Goal: Task Accomplishment & Management: Use online tool/utility

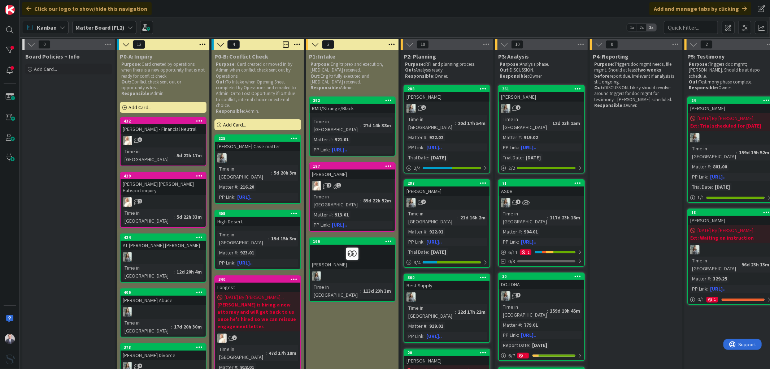
click at [106, 27] on b "Matter Board (FL2)" at bounding box center [99, 27] width 49 height 7
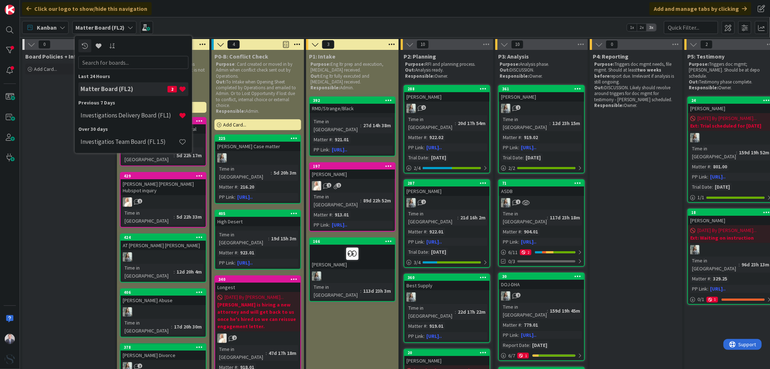
click at [102, 112] on h4 "Investigations Delivery Board (FL1)" at bounding box center [129, 115] width 98 height 7
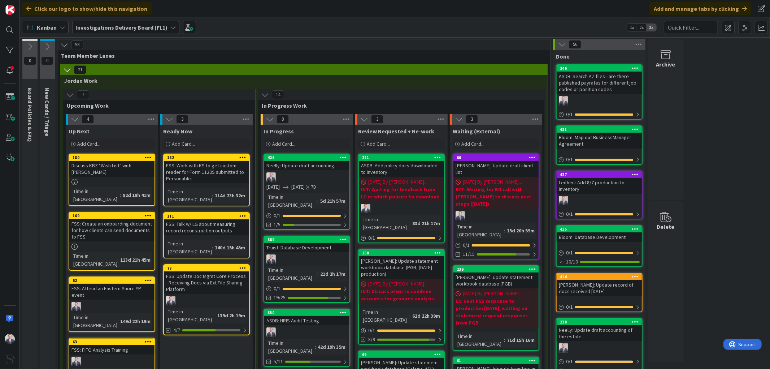
click at [301, 170] on link "426 Neelly: Update draft accounting [DATE] [DATE] 7D Time in [GEOGRAPHIC_DATA] …" at bounding box center [306, 191] width 87 height 76
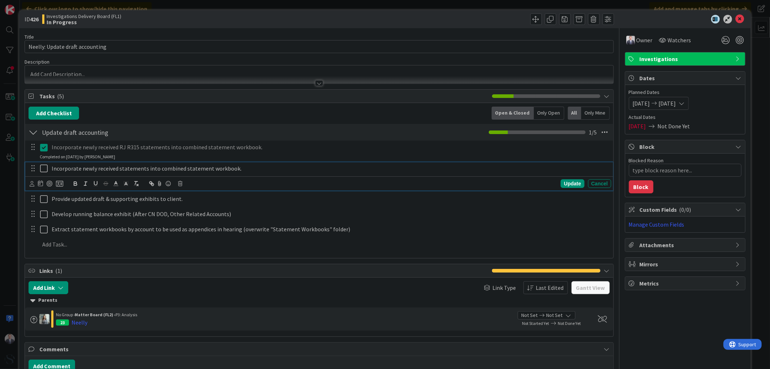
click at [44, 167] on icon at bounding box center [45, 168] width 11 height 9
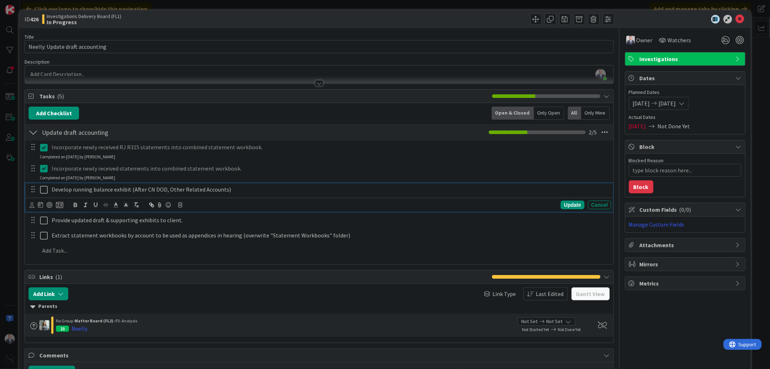
click at [40, 191] on icon at bounding box center [45, 189] width 11 height 9
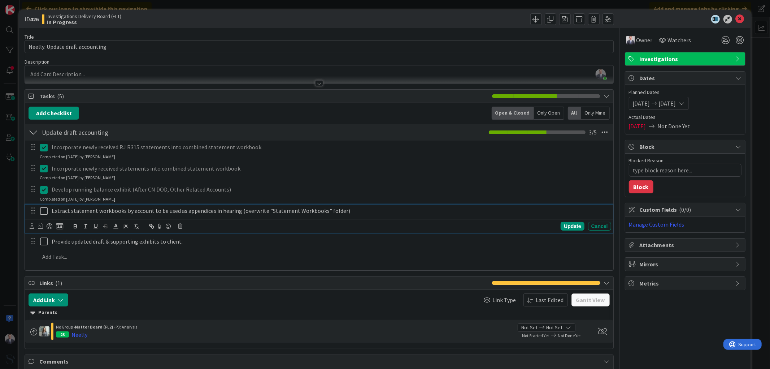
click at [42, 208] on icon at bounding box center [45, 210] width 11 height 9
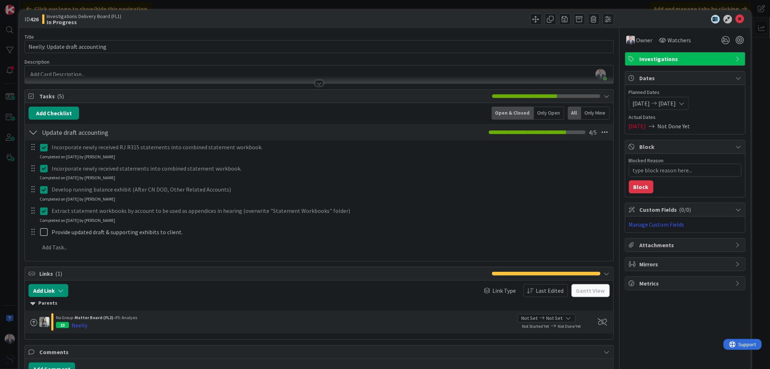
drag, startPoint x: 43, startPoint y: 211, endPoint x: 52, endPoint y: 211, distance: 8.3
click at [43, 211] on icon at bounding box center [45, 210] width 11 height 9
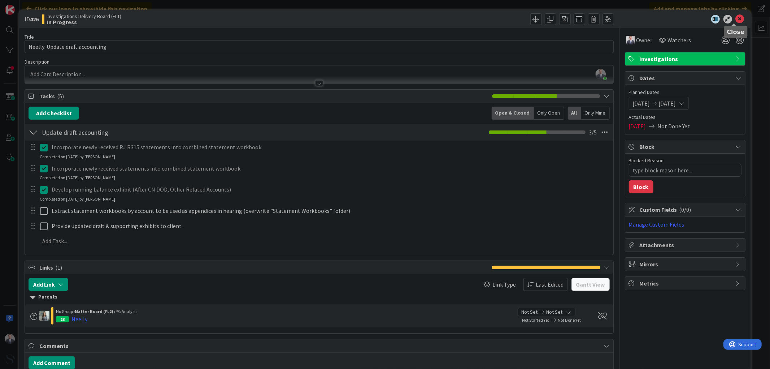
click at [736, 17] on icon at bounding box center [740, 19] width 9 height 9
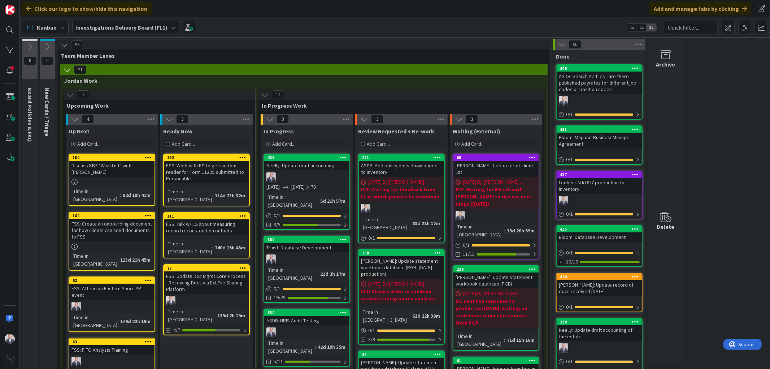
click at [326, 254] on div at bounding box center [306, 258] width 85 height 9
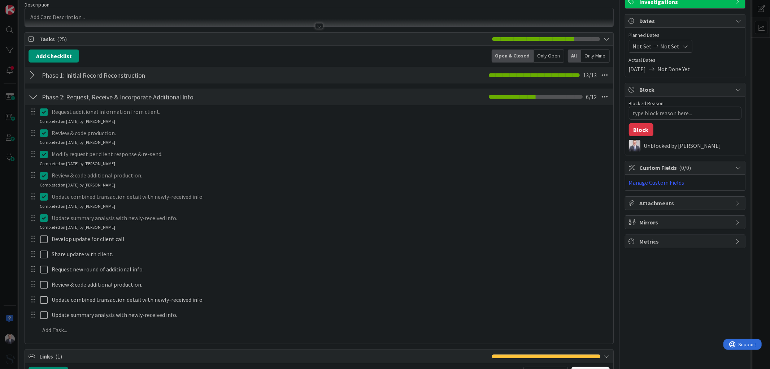
scroll to position [80, 0]
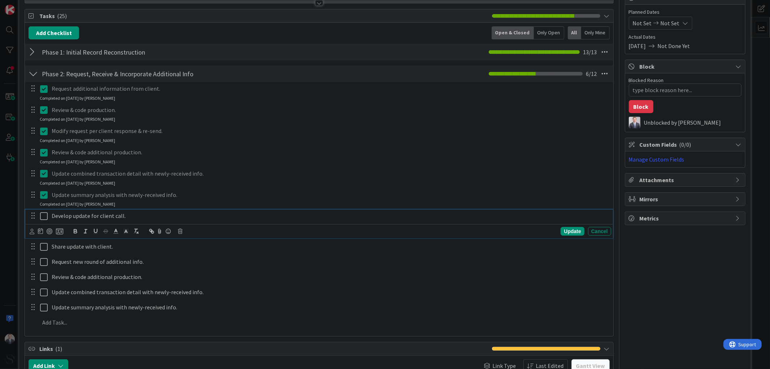
click at [42, 215] on icon at bounding box center [45, 216] width 11 height 9
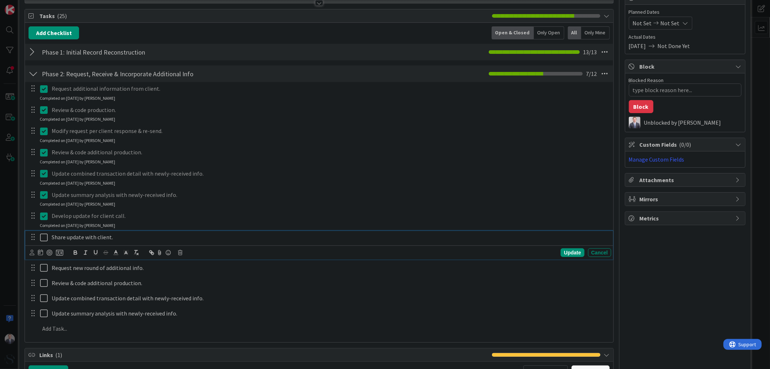
click at [42, 239] on icon at bounding box center [45, 237] width 11 height 9
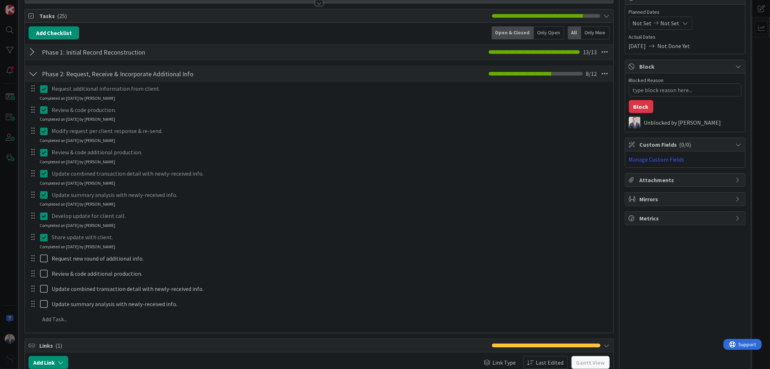
scroll to position [160, 0]
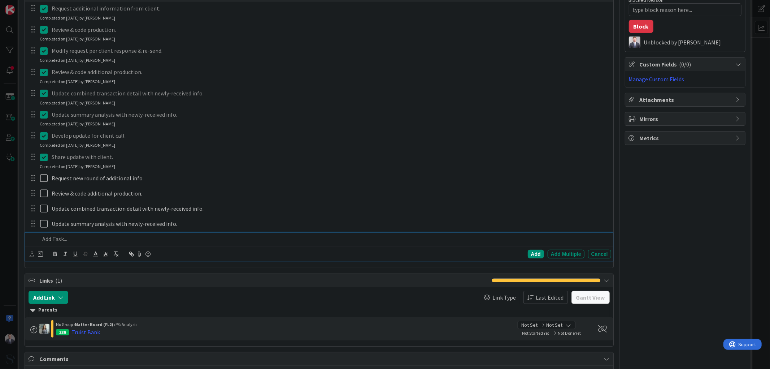
click at [63, 239] on p at bounding box center [324, 239] width 568 height 8
click at [45, 156] on icon at bounding box center [45, 157] width 11 height 9
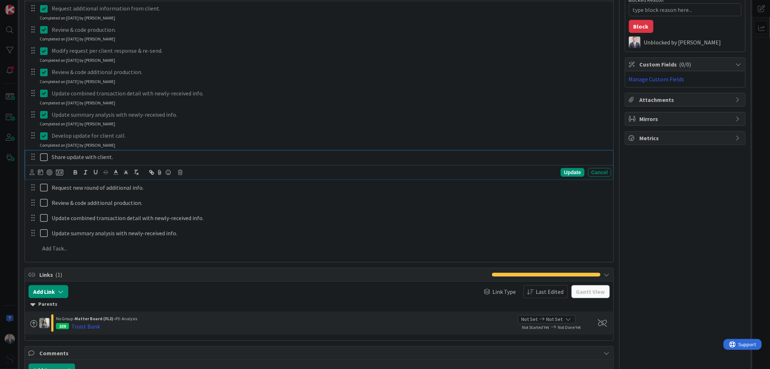
click at [45, 156] on icon at bounding box center [45, 157] width 11 height 9
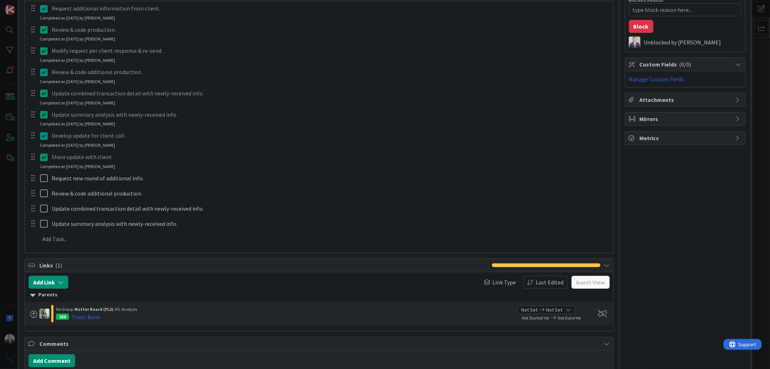
type textarea "x"
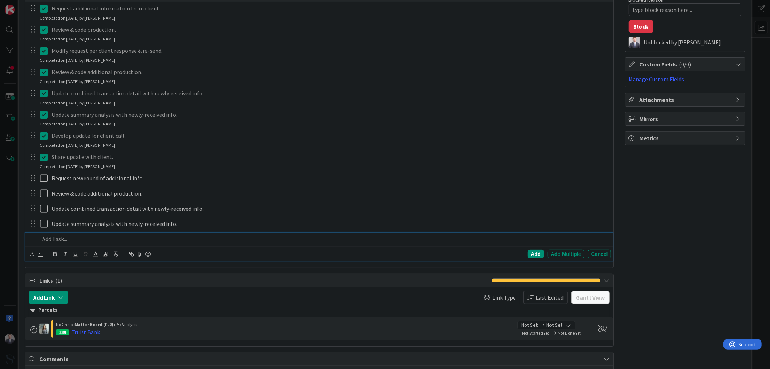
click at [73, 241] on p at bounding box center [324, 239] width 568 height 8
click at [528, 253] on div "Add" at bounding box center [536, 253] width 16 height 9
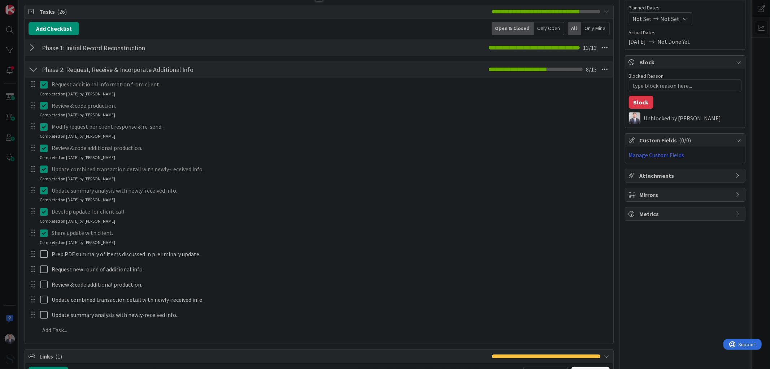
scroll to position [0, 0]
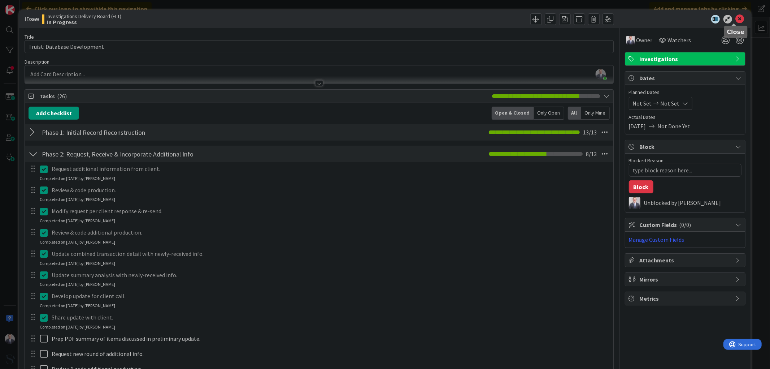
click at [736, 15] on icon at bounding box center [740, 19] width 9 height 9
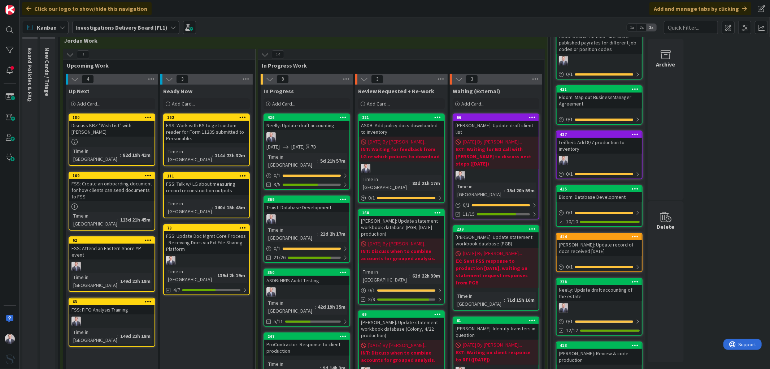
scroll to position [80, 0]
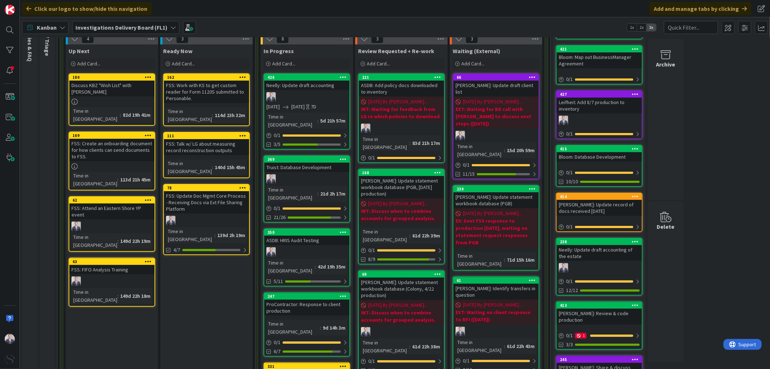
click at [305, 247] on div at bounding box center [306, 251] width 85 height 9
type textarea "x"
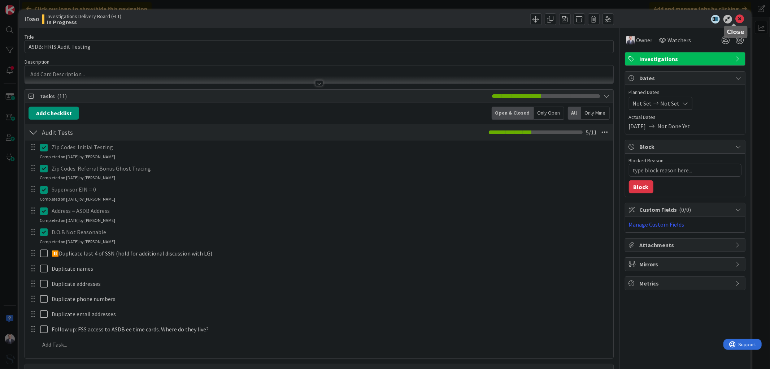
click at [736, 16] on icon at bounding box center [740, 19] width 9 height 9
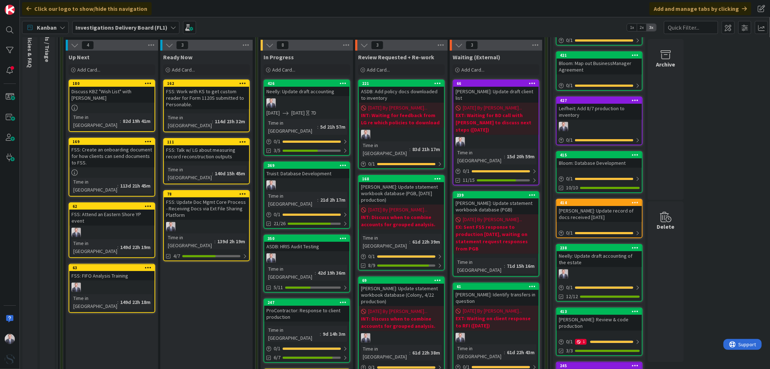
scroll to position [80, 0]
